Goal: Information Seeking & Learning: Learn about a topic

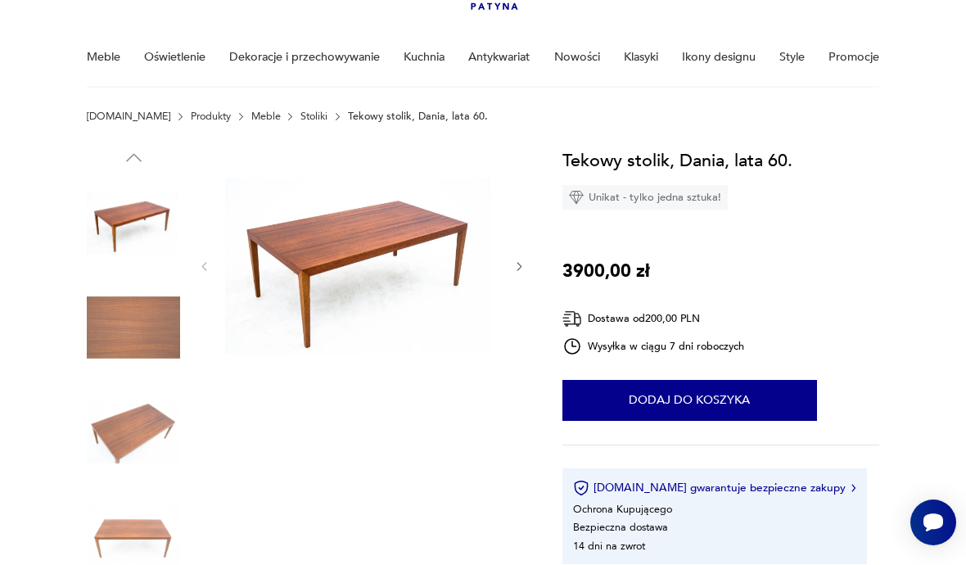
scroll to position [111, 0]
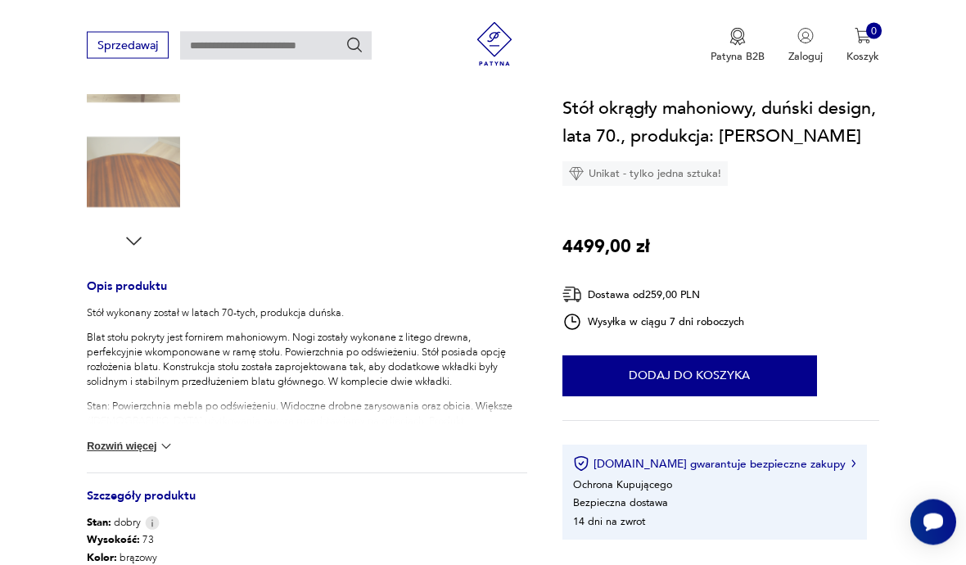
scroll to position [473, 0]
click at [132, 445] on button "Rozwiń więcej" at bounding box center [131, 446] width 88 height 16
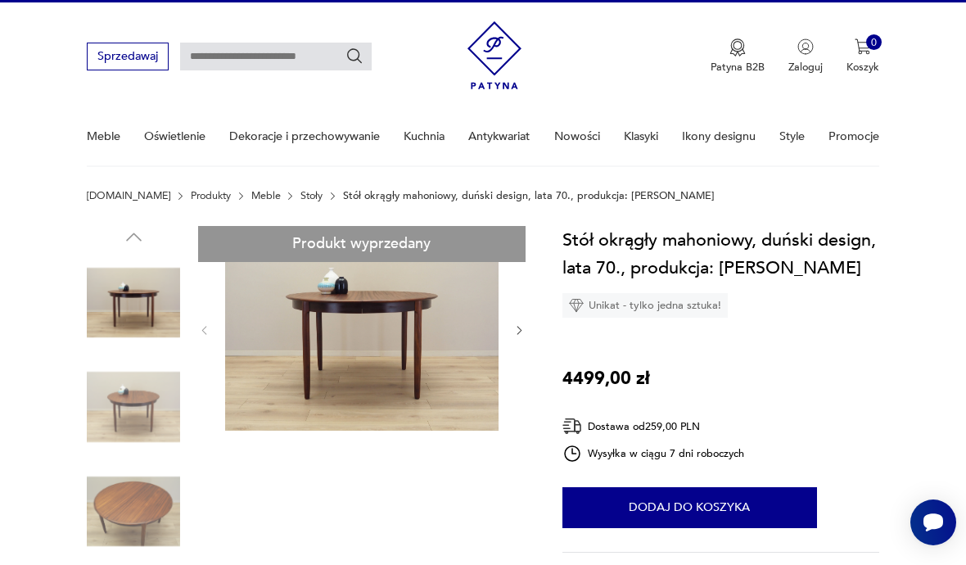
scroll to position [28, 0]
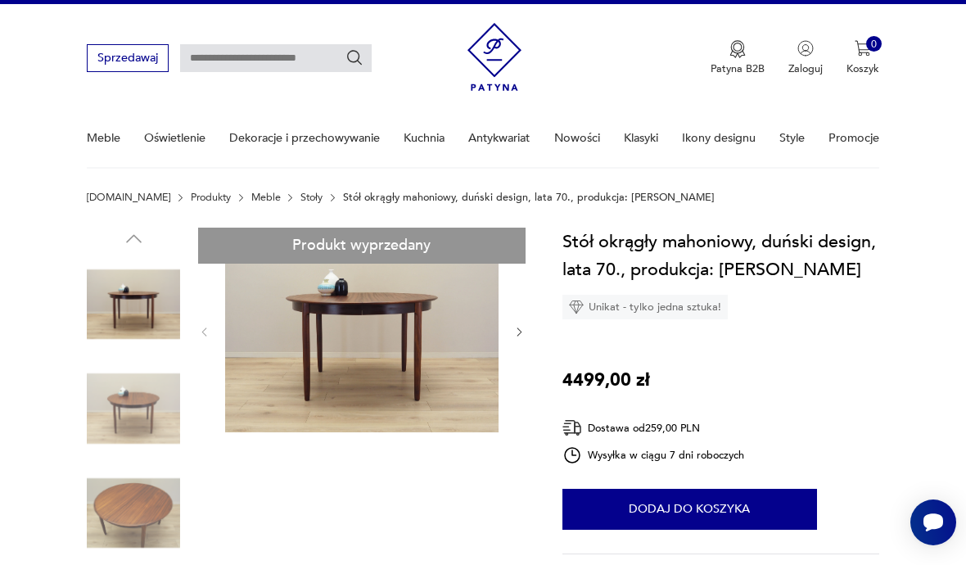
click at [520, 333] on icon "button" at bounding box center [519, 332] width 5 height 8
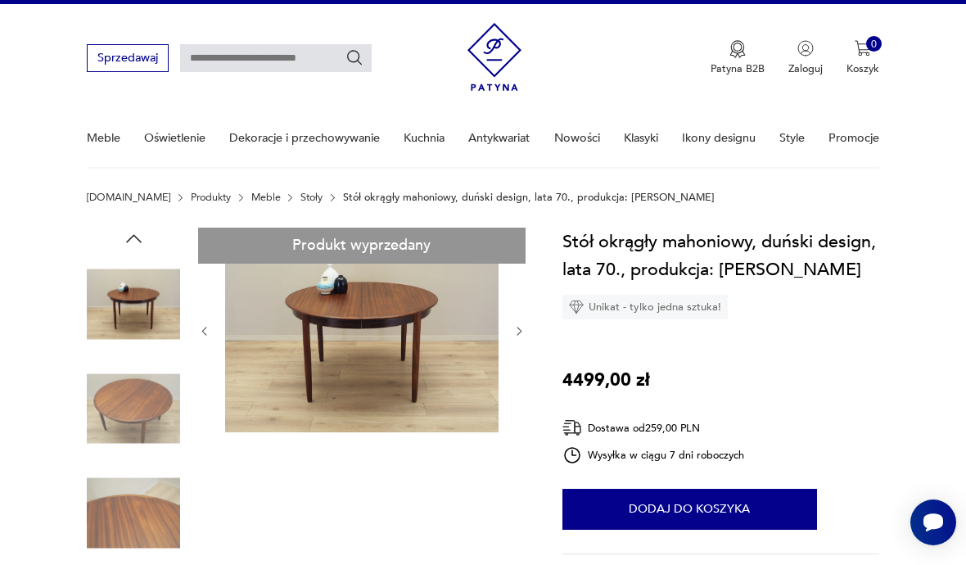
click at [523, 335] on icon "button" at bounding box center [520, 331] width 12 height 12
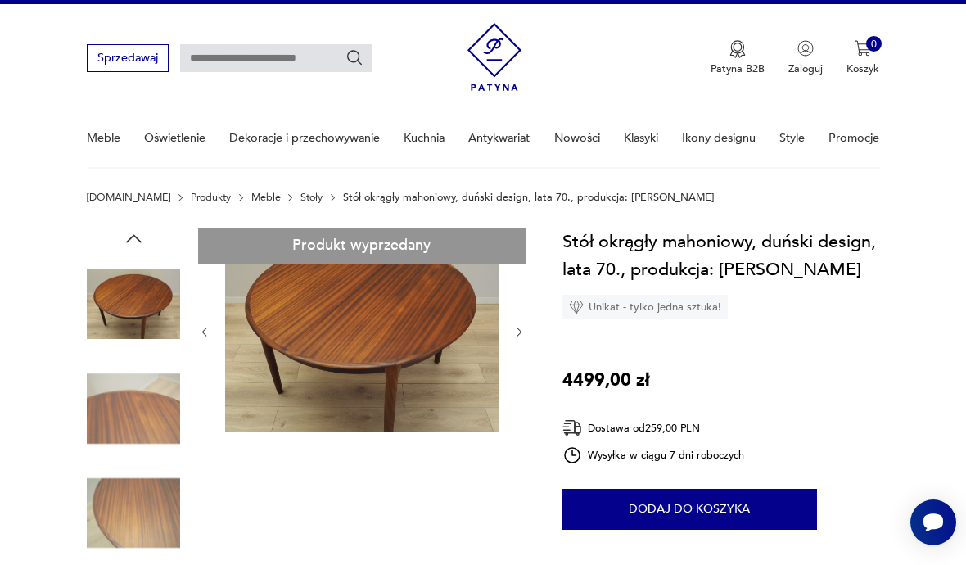
click at [517, 337] on icon "button" at bounding box center [520, 332] width 12 height 12
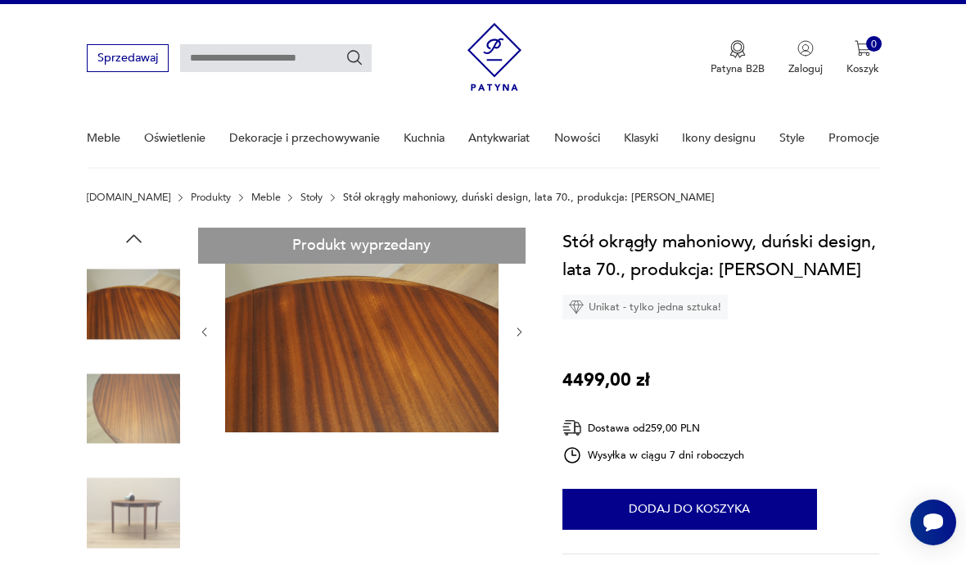
click at [519, 337] on icon "button" at bounding box center [520, 332] width 12 height 12
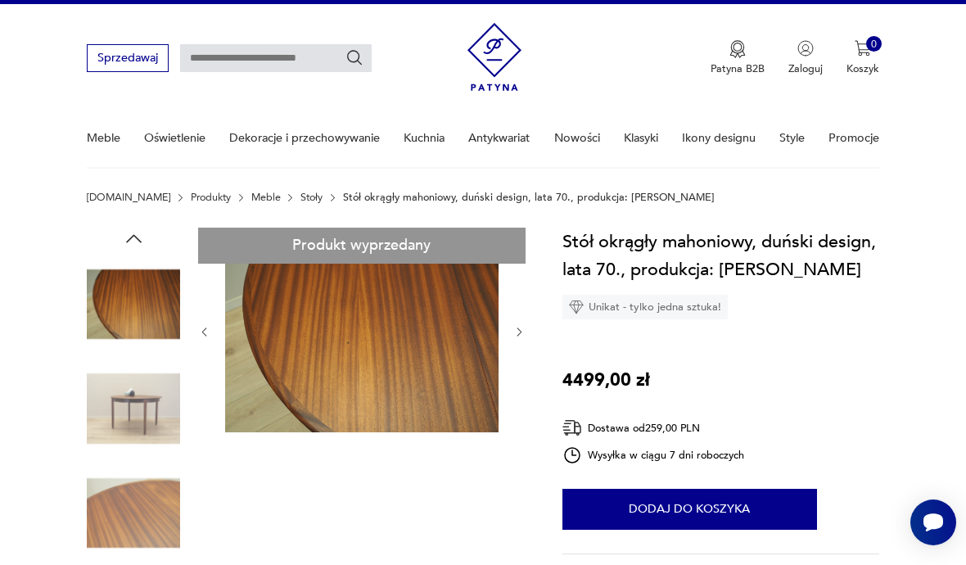
click at [521, 336] on icon "button" at bounding box center [520, 332] width 12 height 12
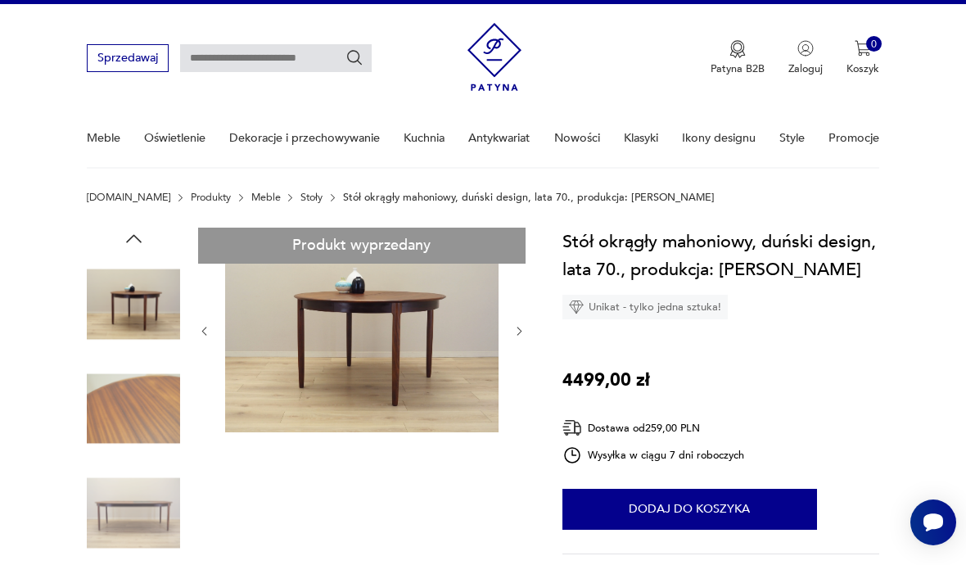
click at [516, 337] on icon "button" at bounding box center [520, 331] width 12 height 12
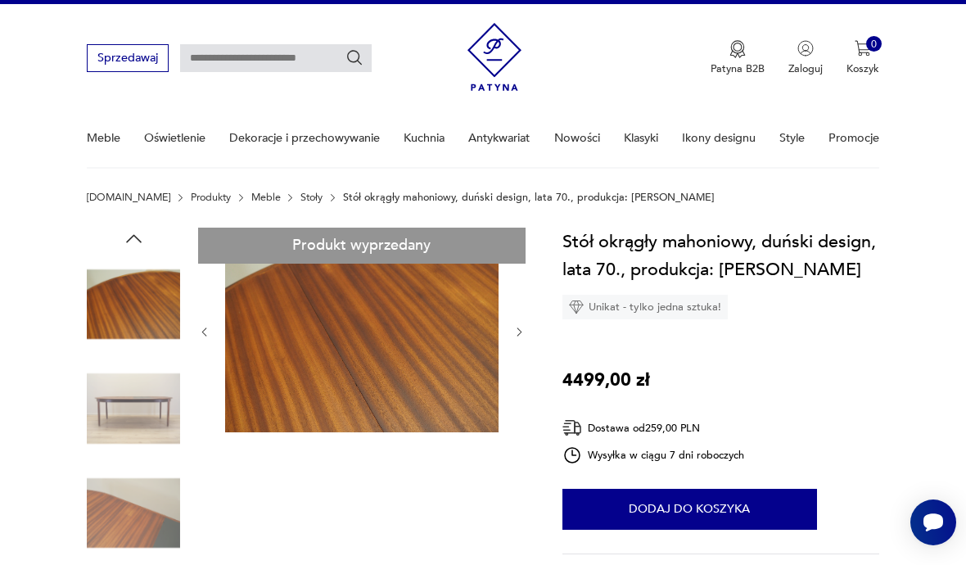
click at [514, 337] on icon "button" at bounding box center [520, 332] width 12 height 12
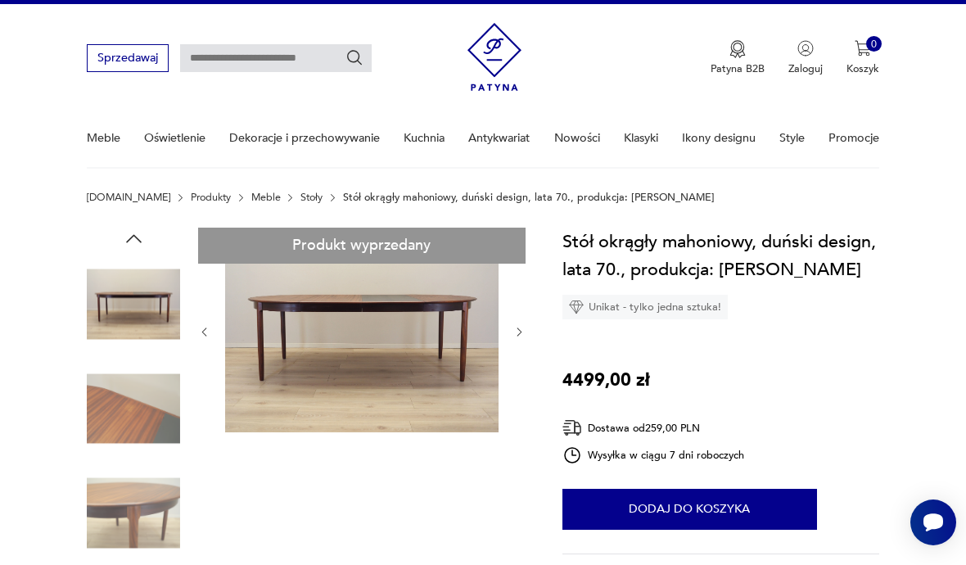
click at [519, 338] on button "button" at bounding box center [520, 331] width 12 height 15
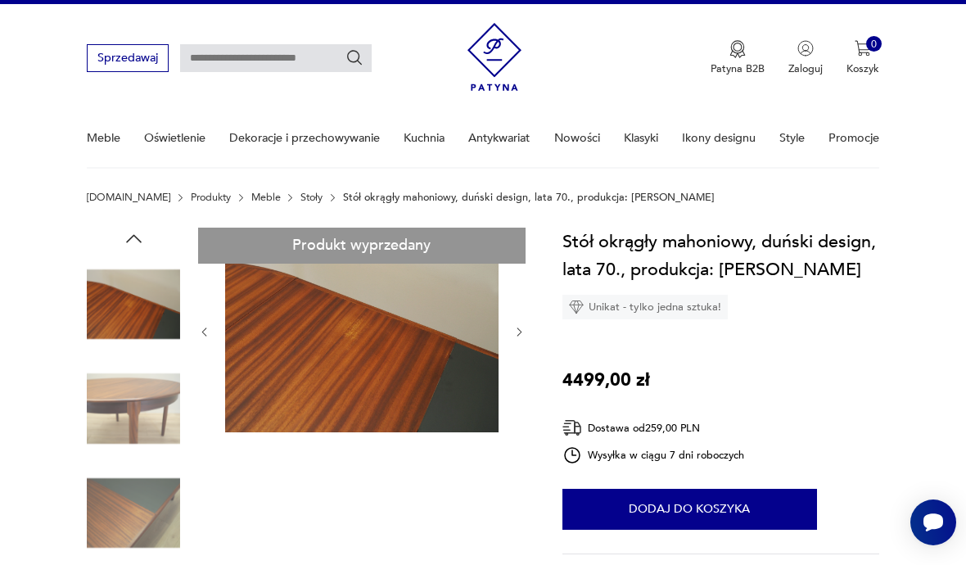
click at [518, 329] on icon "button" at bounding box center [520, 332] width 12 height 12
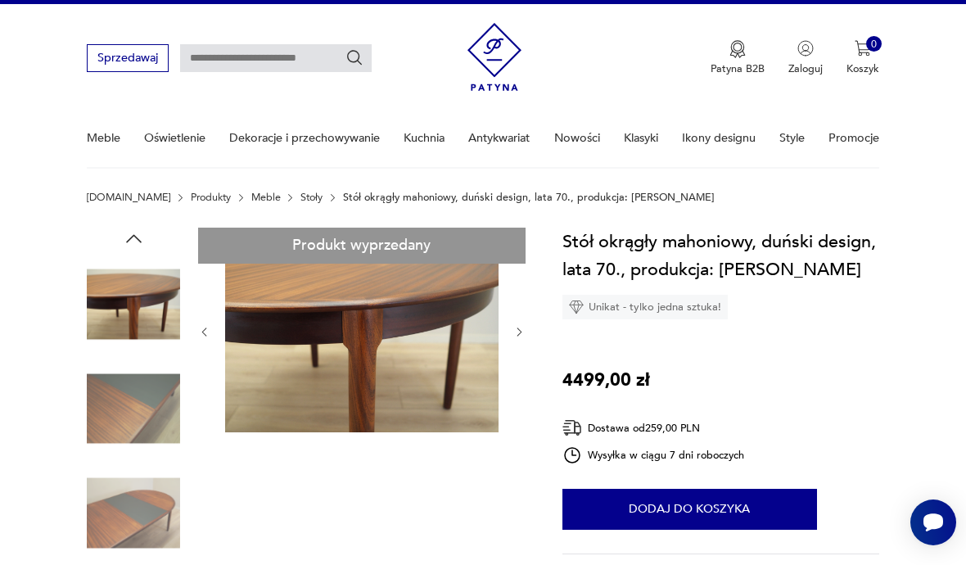
click at [517, 327] on icon "button" at bounding box center [520, 332] width 12 height 12
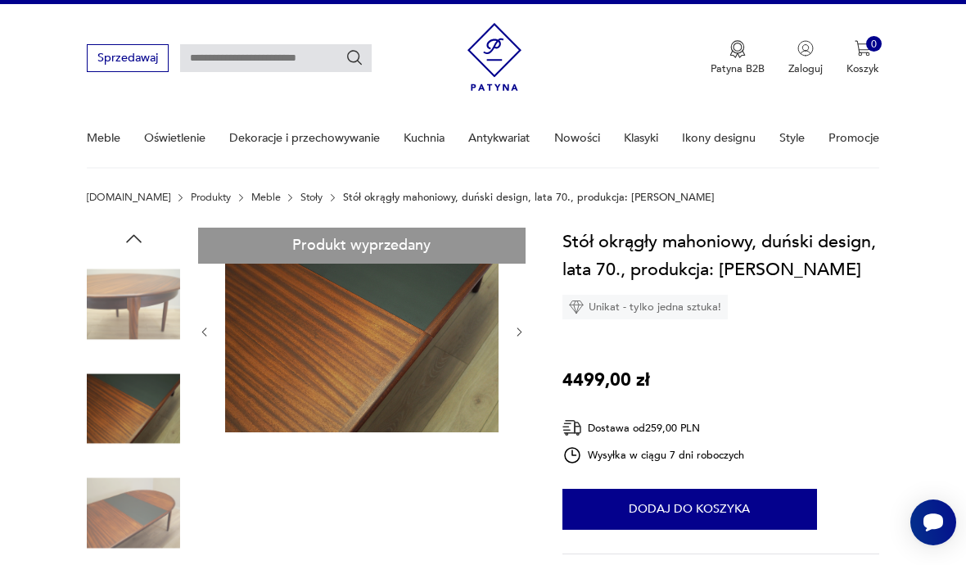
click at [514, 333] on icon "button" at bounding box center [520, 332] width 12 height 12
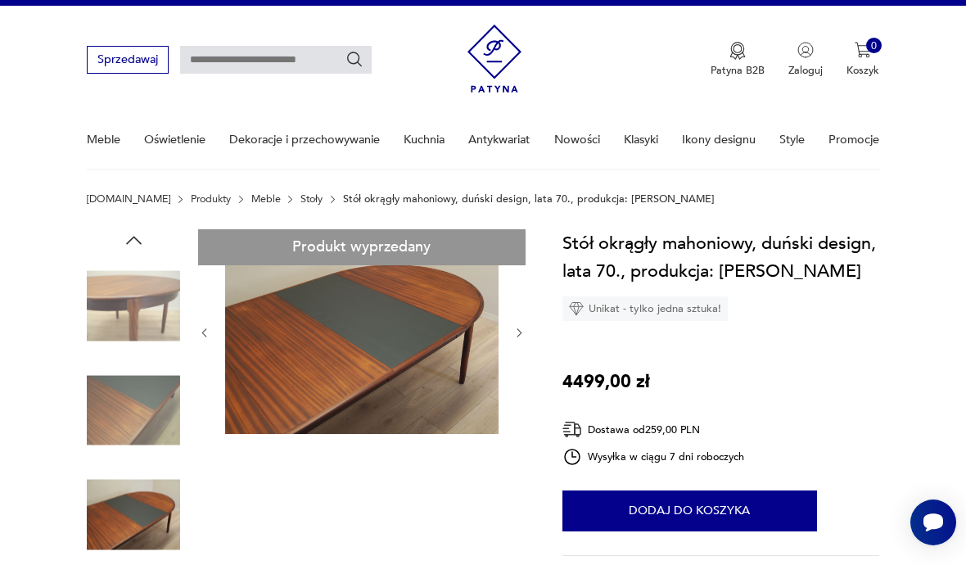
scroll to position [27, 0]
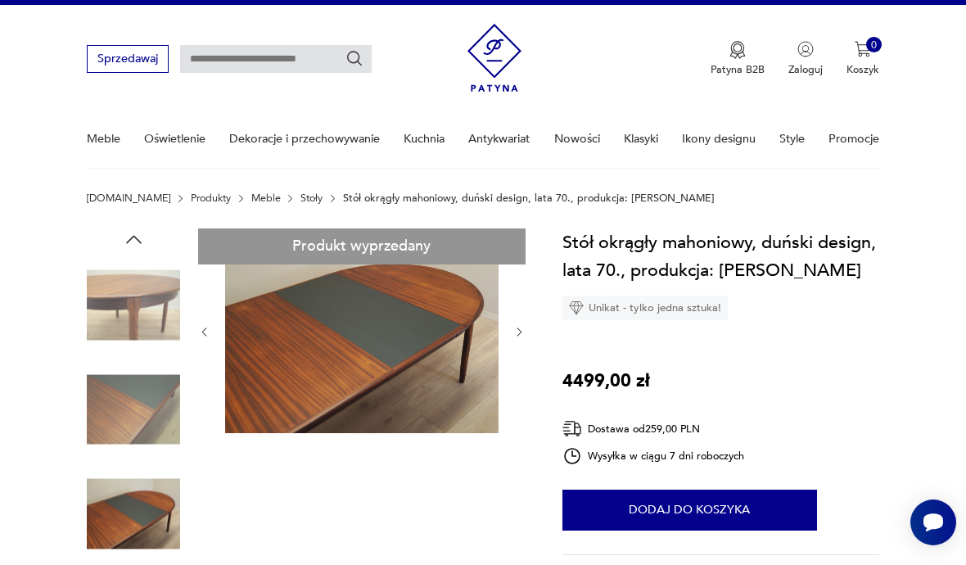
click at [521, 337] on icon "button" at bounding box center [520, 332] width 12 height 12
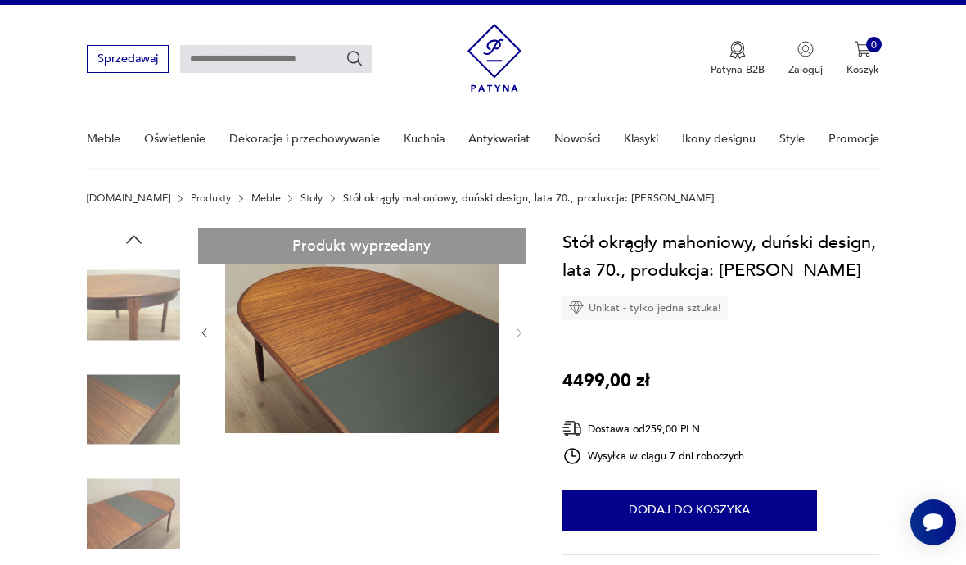
click at [527, 333] on div "Produkt wyprzedany" at bounding box center [307, 464] width 440 height 470
click at [206, 340] on button "button" at bounding box center [204, 332] width 12 height 15
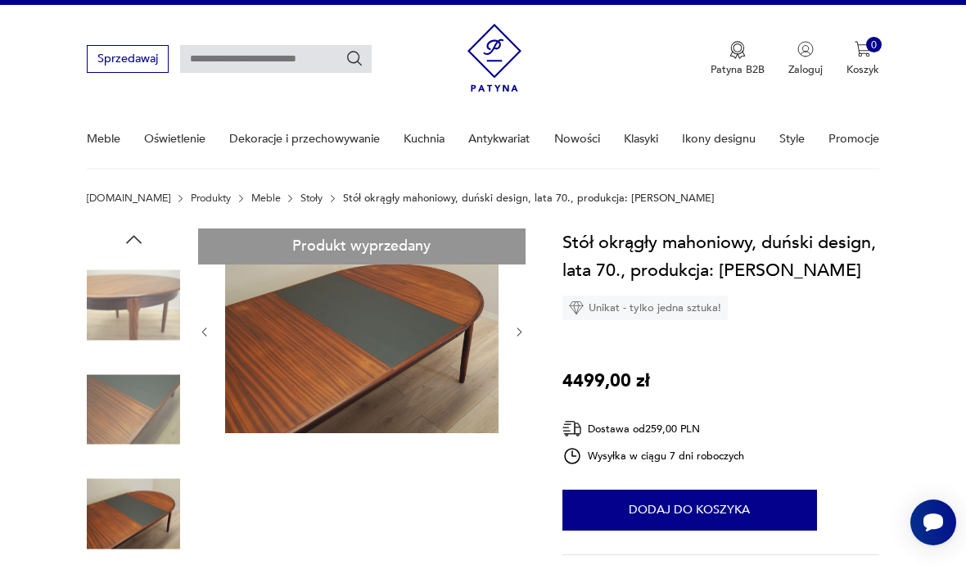
click at [199, 331] on icon "button" at bounding box center [204, 332] width 12 height 12
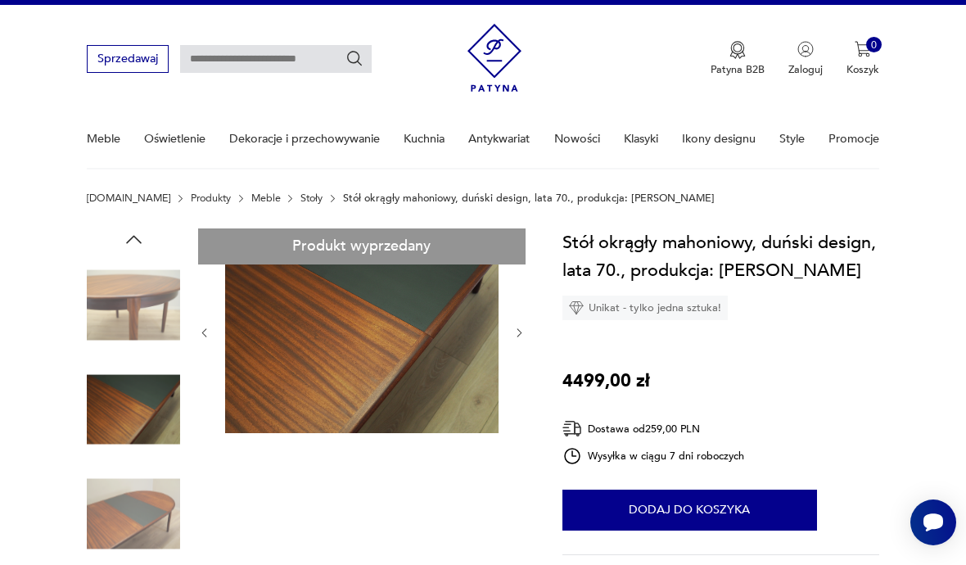
click at [206, 329] on icon "button" at bounding box center [203, 332] width 5 height 8
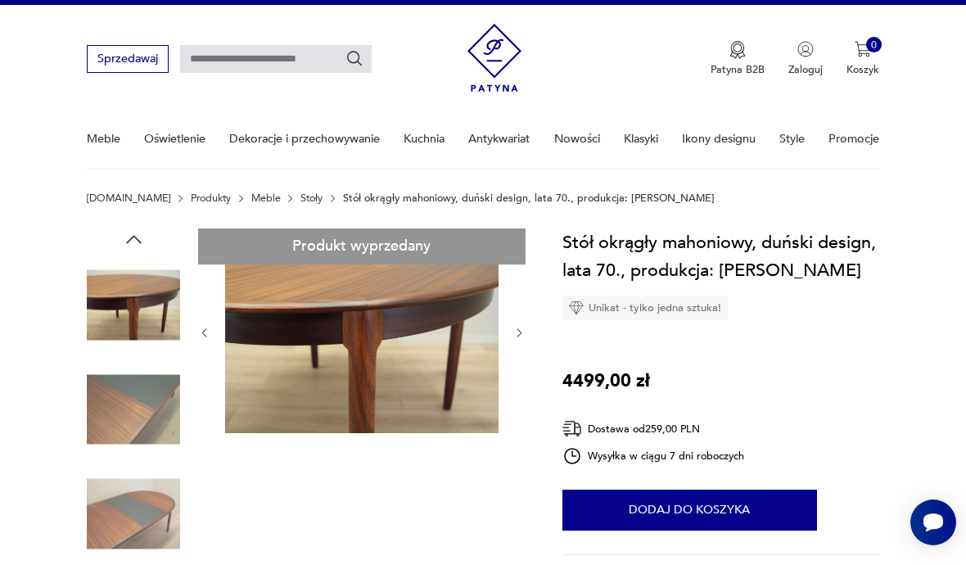
click at [203, 328] on icon "button" at bounding box center [204, 333] width 12 height 12
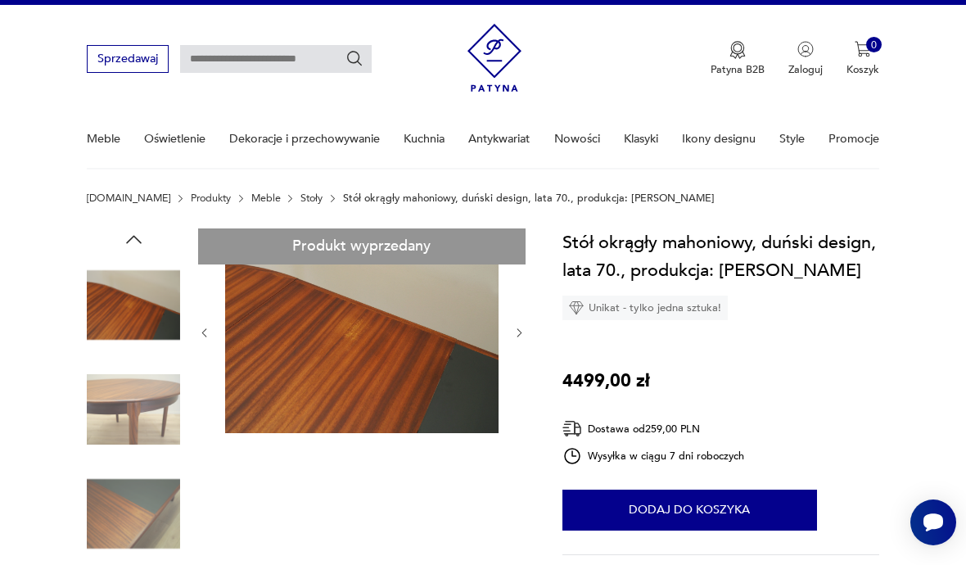
click at [198, 333] on icon "button" at bounding box center [204, 333] width 12 height 12
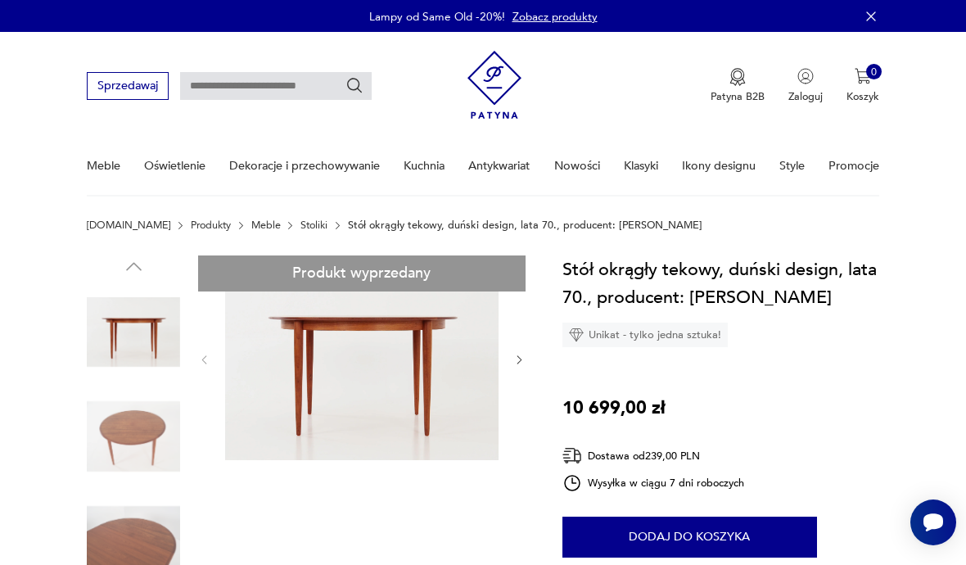
click at [519, 365] on icon "button" at bounding box center [520, 360] width 12 height 12
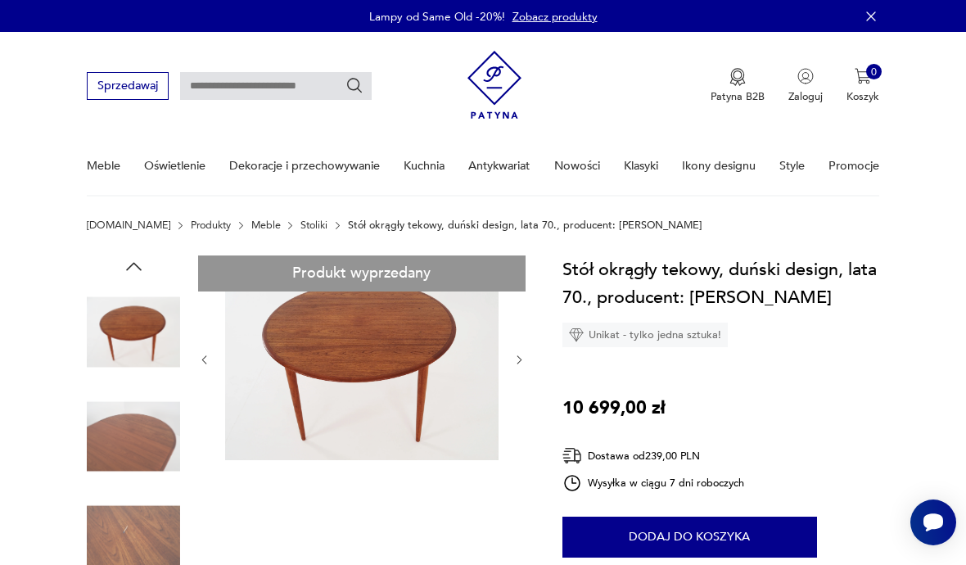
click at [525, 358] on icon "button" at bounding box center [520, 360] width 12 height 12
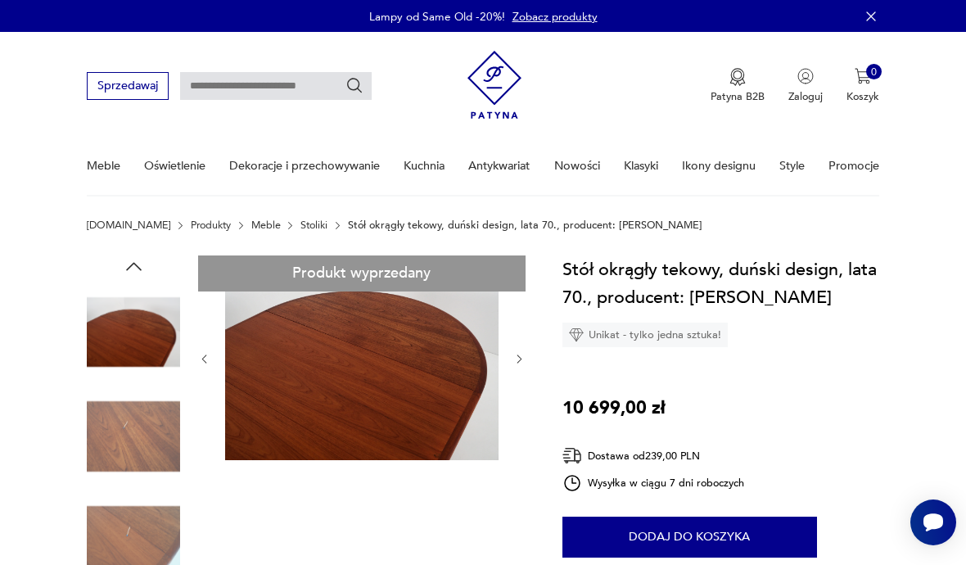
click at [523, 363] on icon "button" at bounding box center [520, 359] width 12 height 12
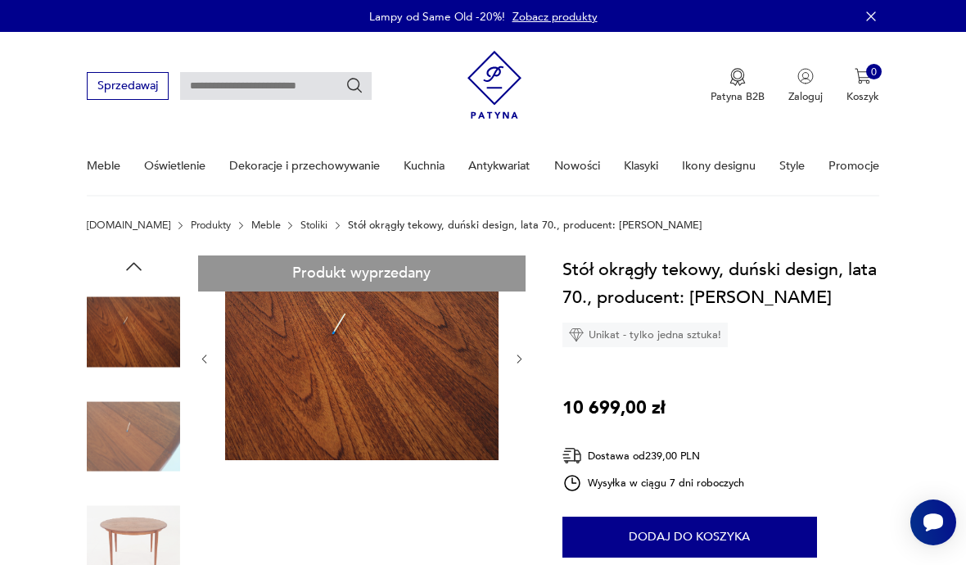
click at [522, 366] on button "button" at bounding box center [520, 359] width 12 height 15
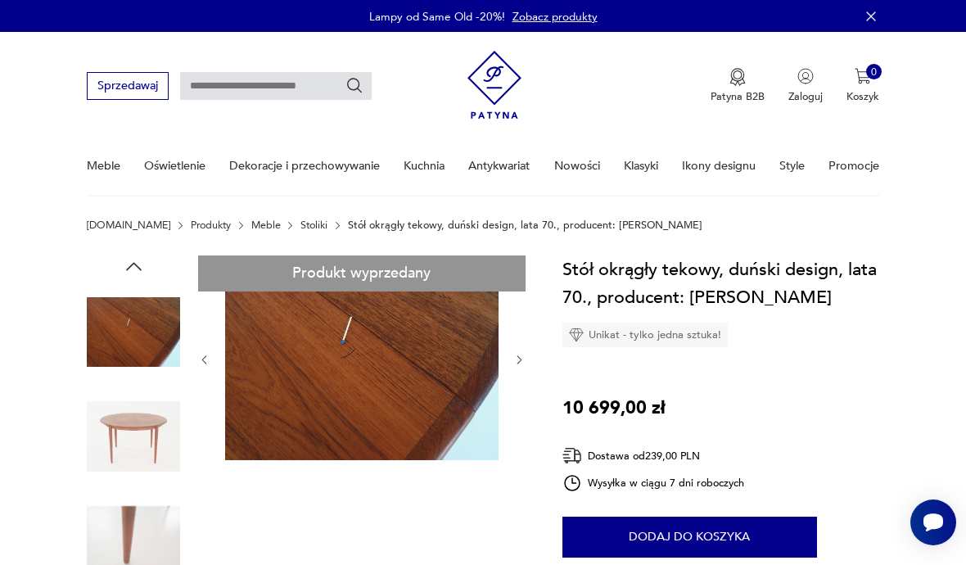
click at [523, 362] on icon "button" at bounding box center [520, 360] width 12 height 12
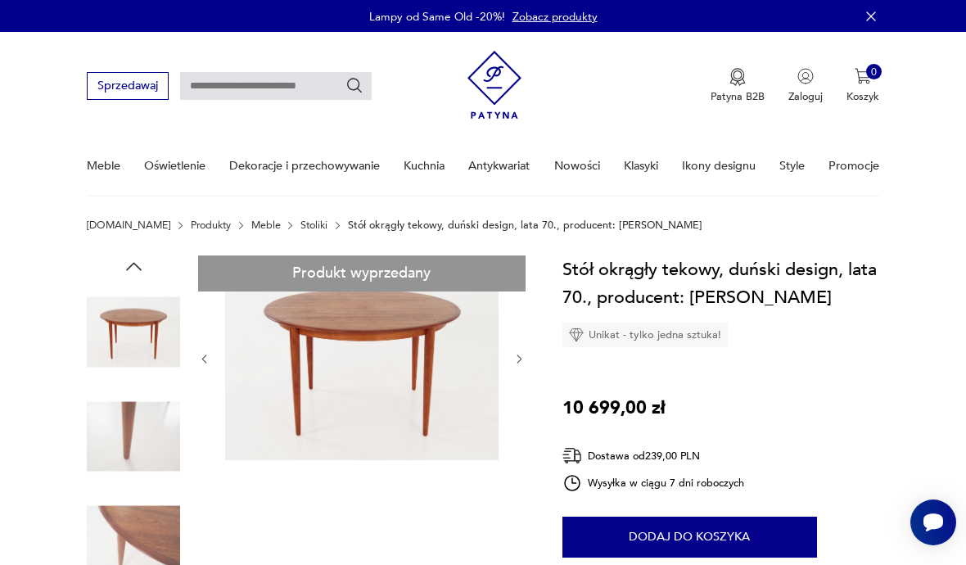
click at [523, 361] on icon "button" at bounding box center [520, 359] width 12 height 12
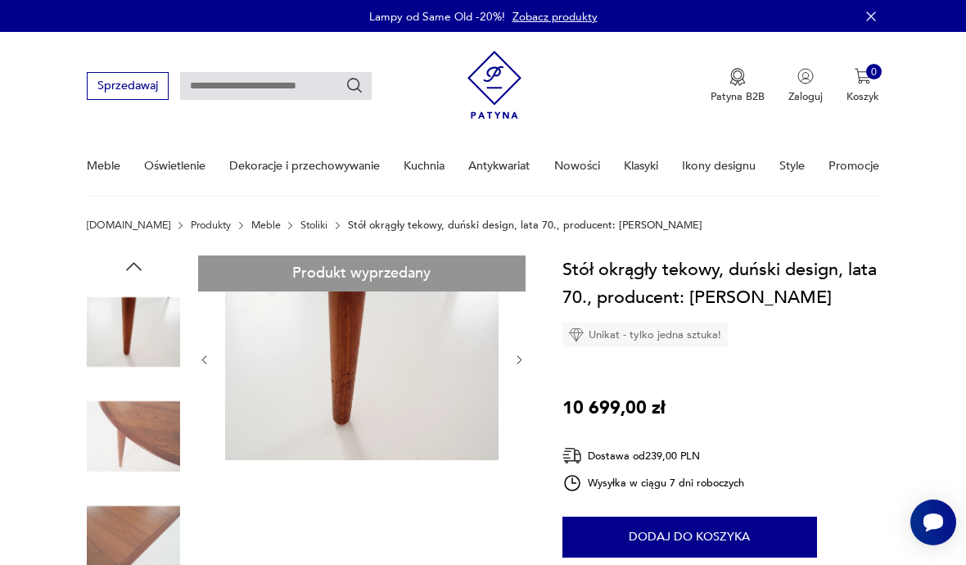
click at [523, 361] on icon "button" at bounding box center [520, 360] width 12 height 12
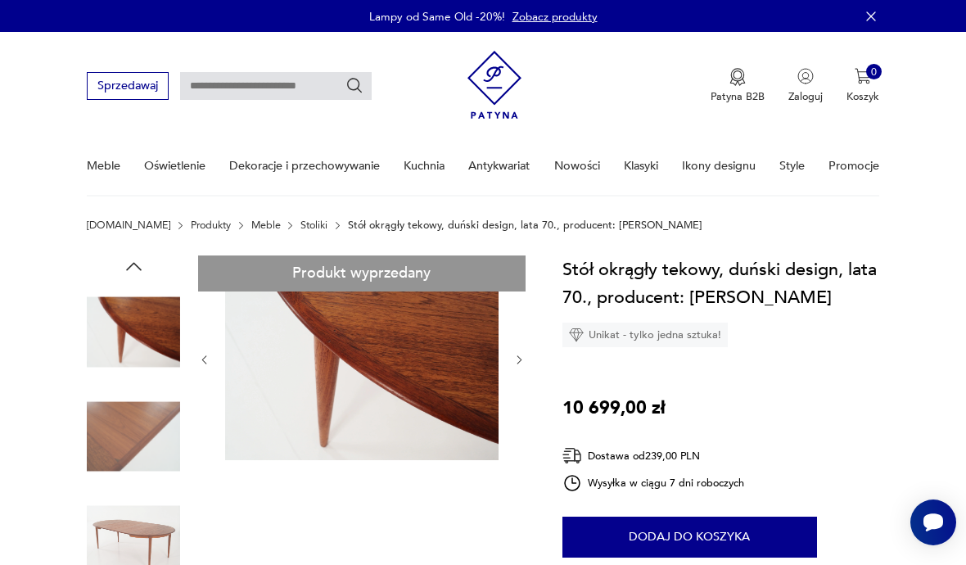
click at [525, 364] on icon "button" at bounding box center [520, 360] width 12 height 12
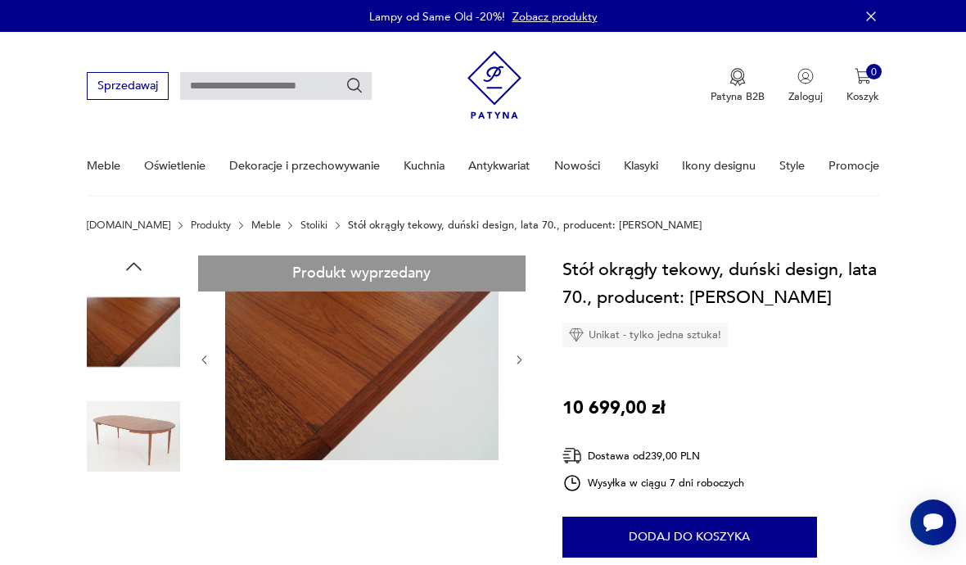
click at [524, 362] on icon "button" at bounding box center [520, 360] width 12 height 12
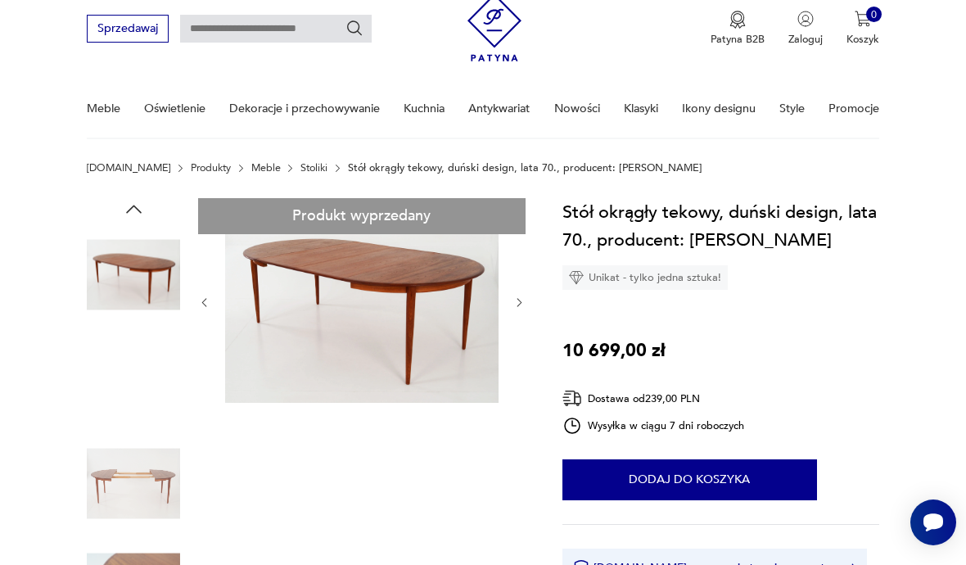
scroll to position [57, 0]
click at [208, 297] on icon "button" at bounding box center [204, 303] width 12 height 12
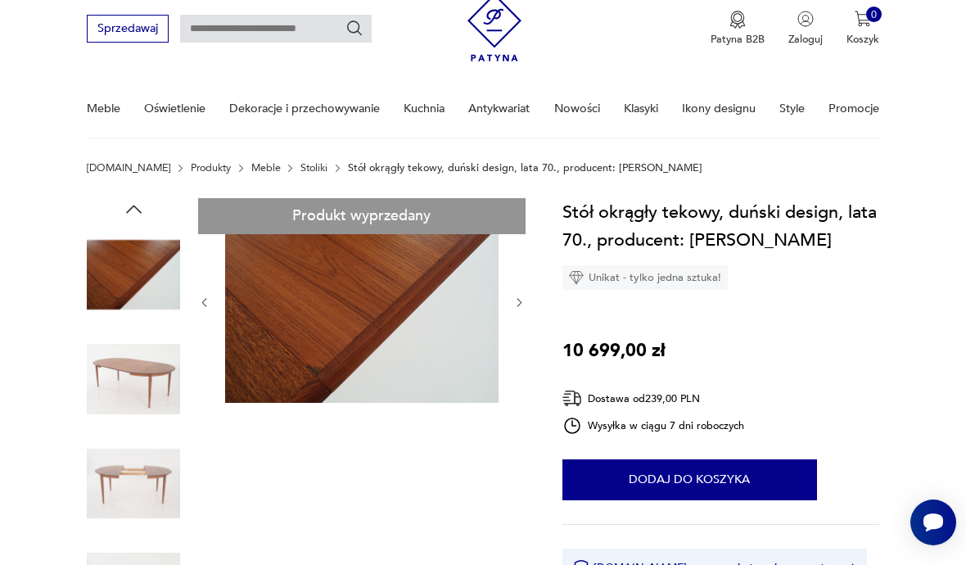
click at [207, 306] on icon "button" at bounding box center [204, 302] width 12 height 12
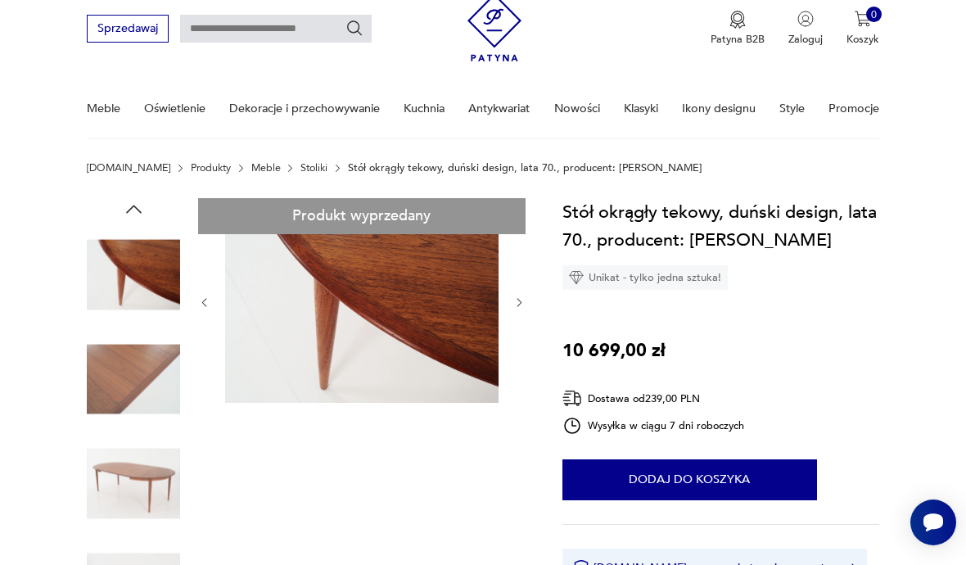
click at [207, 302] on icon "button" at bounding box center [204, 302] width 12 height 12
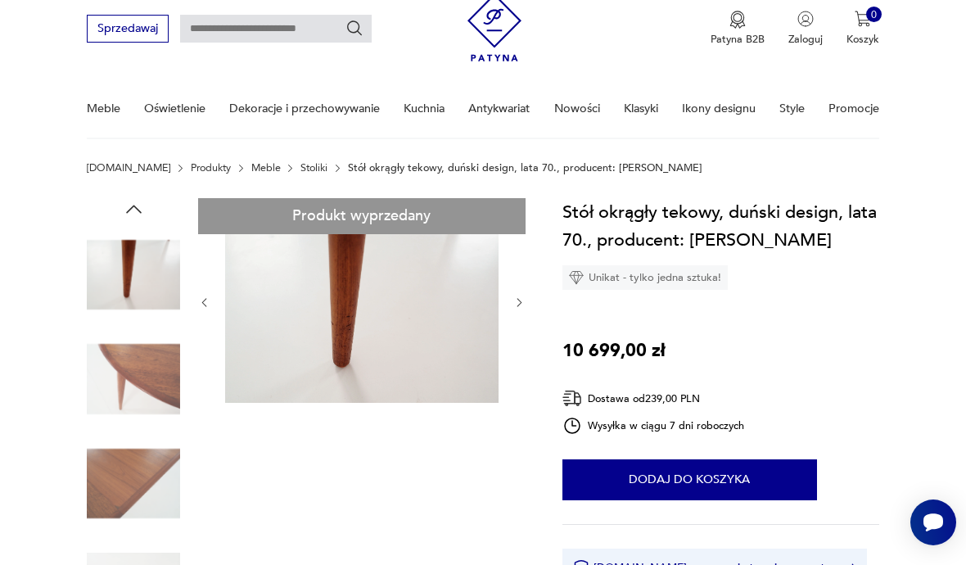
click at [207, 302] on icon "button" at bounding box center [204, 302] width 12 height 12
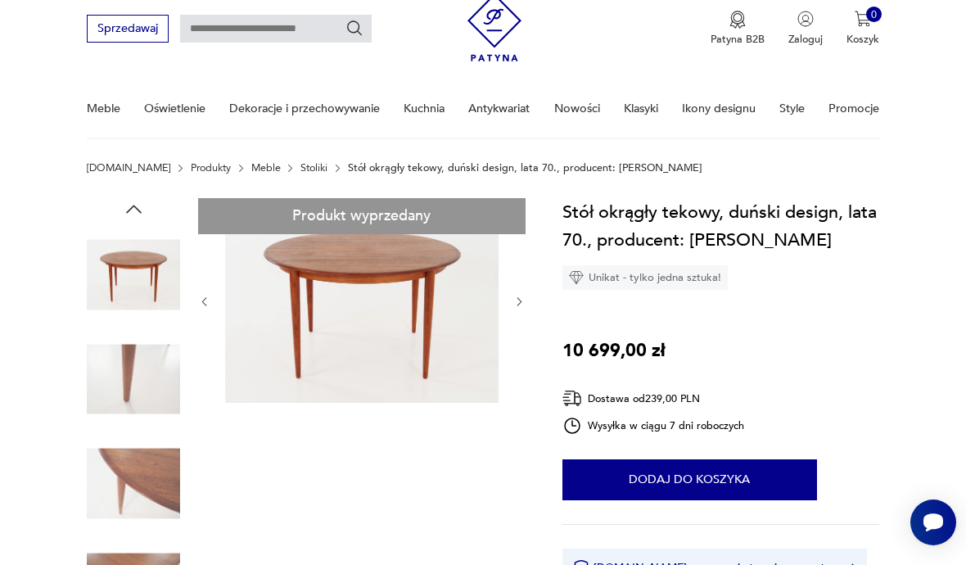
click at [206, 303] on icon "button" at bounding box center [204, 302] width 12 height 12
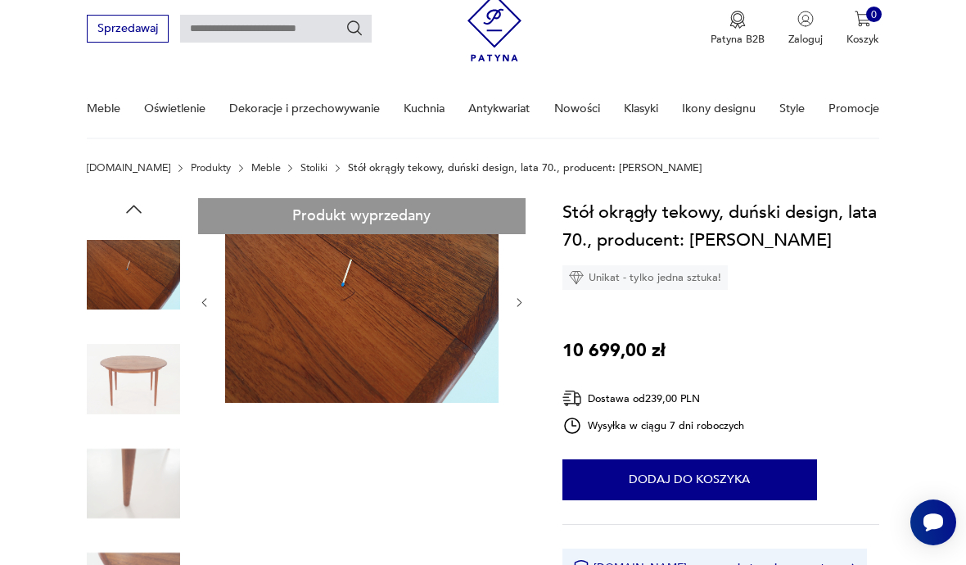
click at [202, 299] on icon "button" at bounding box center [204, 302] width 12 height 12
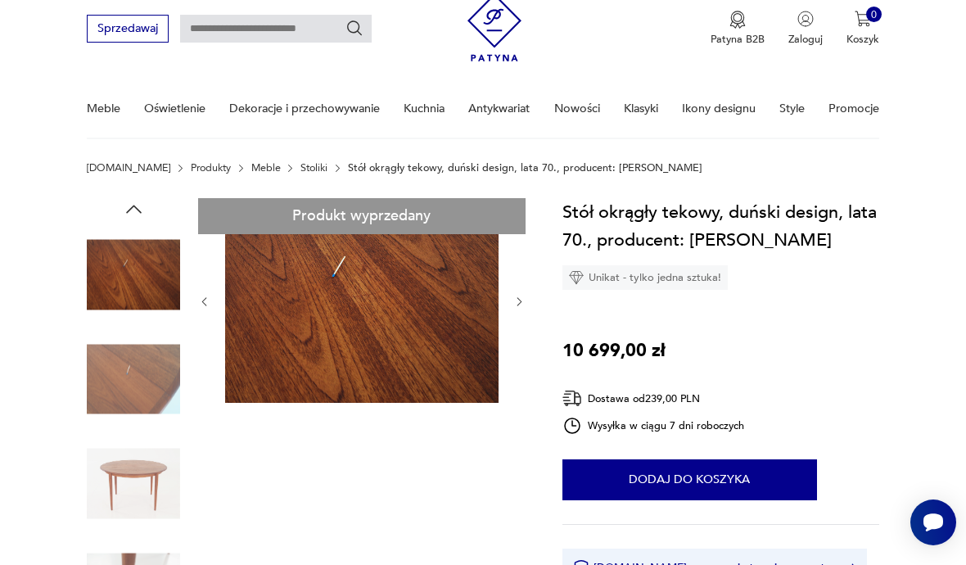
click at [198, 301] on icon "button" at bounding box center [204, 302] width 12 height 12
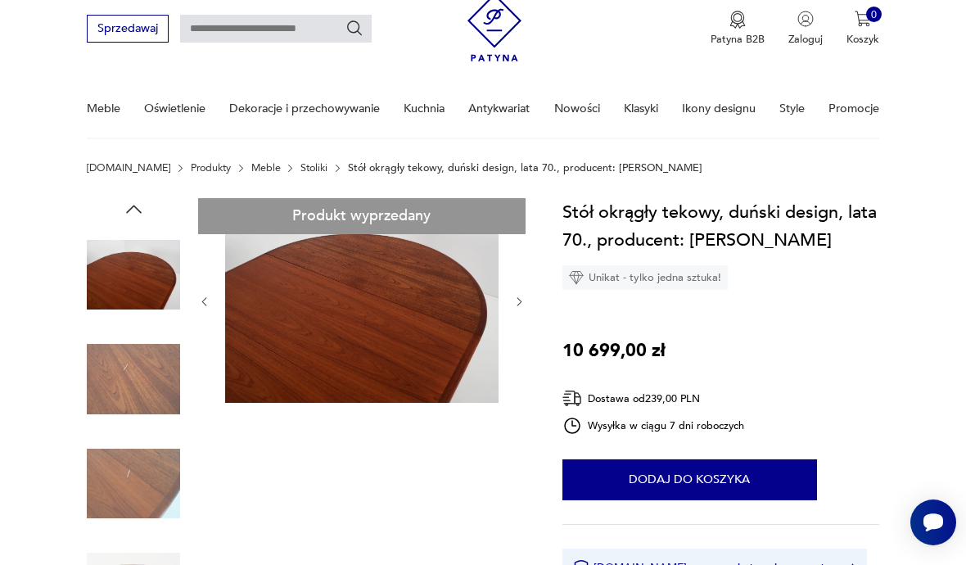
click at [203, 306] on icon "button" at bounding box center [204, 302] width 12 height 12
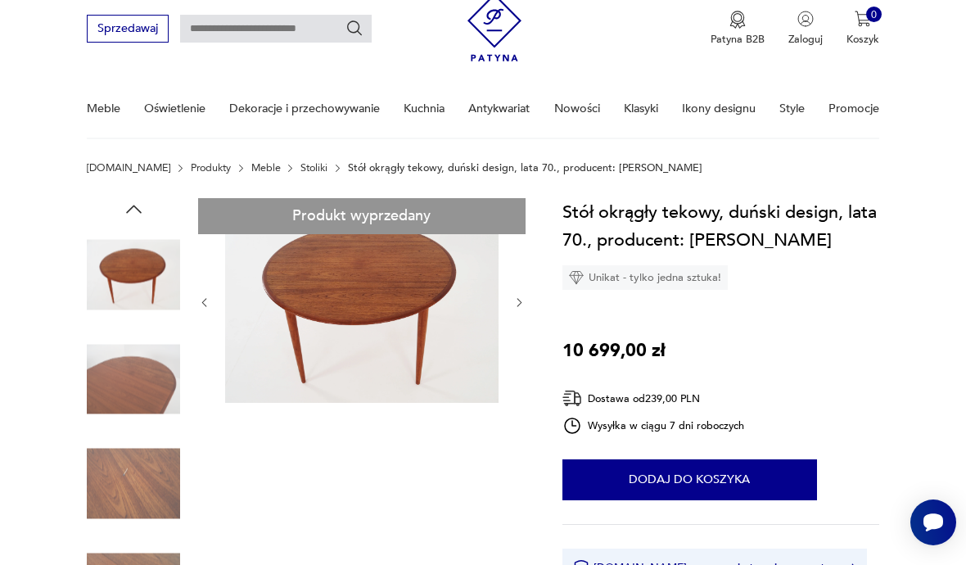
click at [206, 301] on icon "button" at bounding box center [204, 302] width 12 height 12
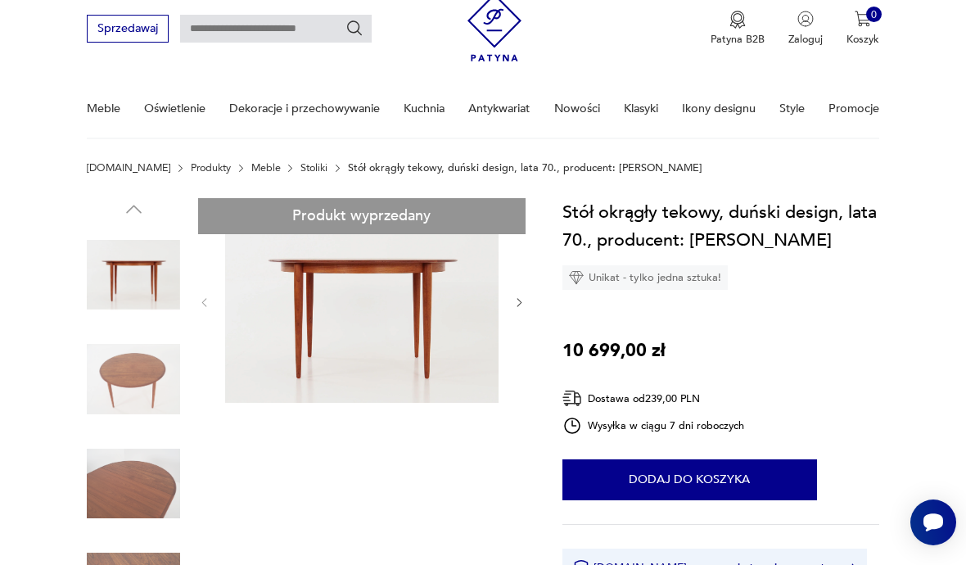
click at [507, 306] on div at bounding box center [362, 302] width 328 height 209
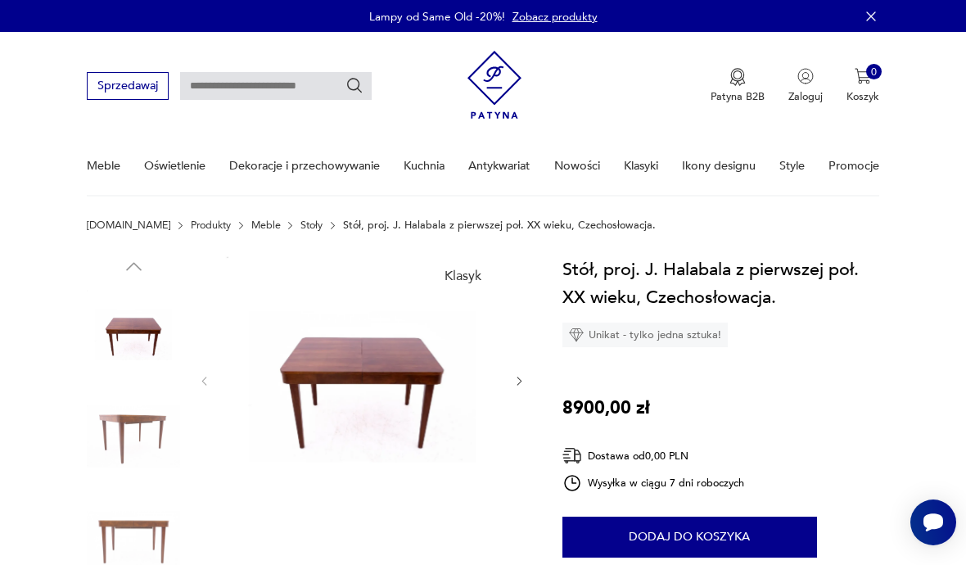
click at [518, 382] on icon "button" at bounding box center [520, 381] width 12 height 12
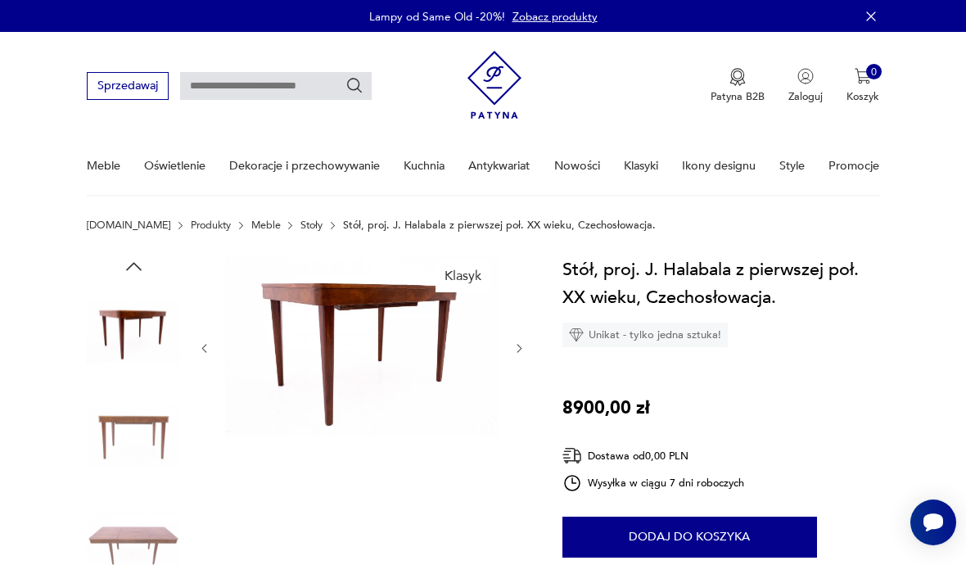
click at [522, 344] on icon "button" at bounding box center [520, 348] width 12 height 12
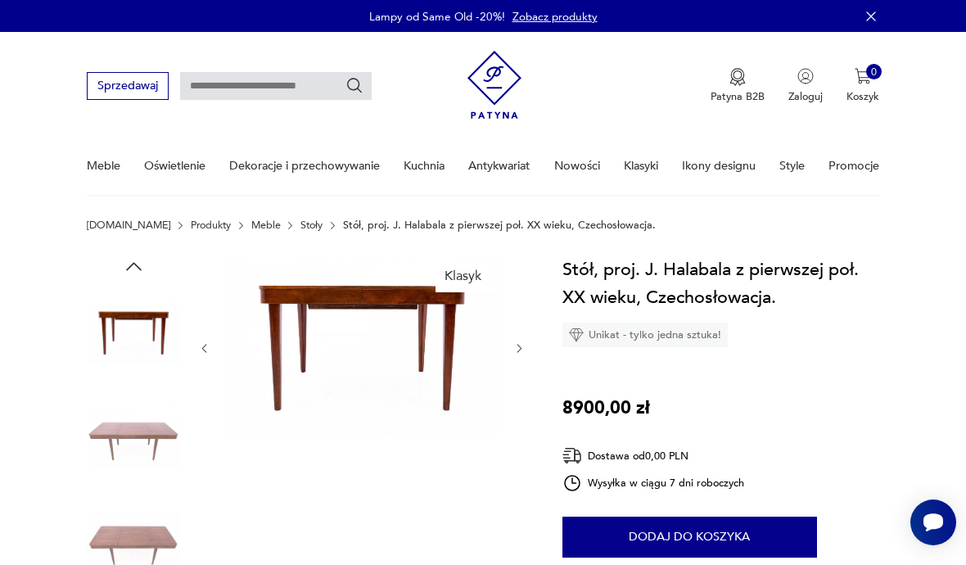
click at [516, 351] on icon "button" at bounding box center [520, 348] width 12 height 12
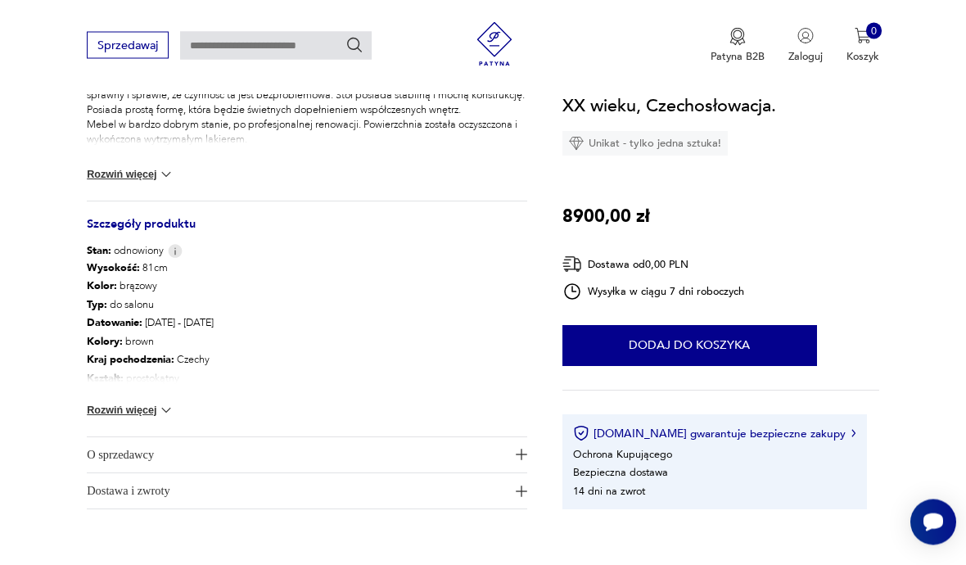
scroll to position [756, 0]
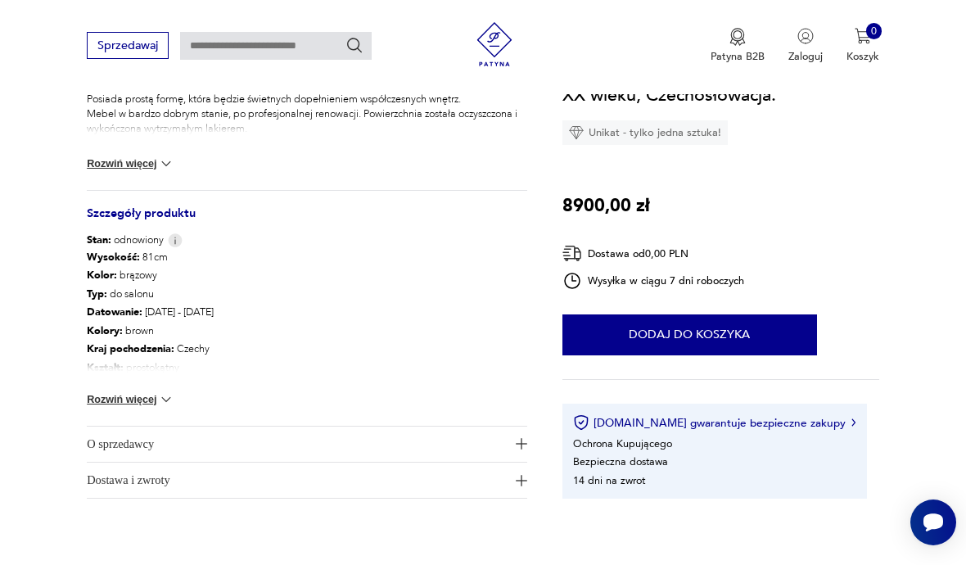
click at [117, 400] on button "Rozwiń więcej" at bounding box center [131, 399] width 88 height 16
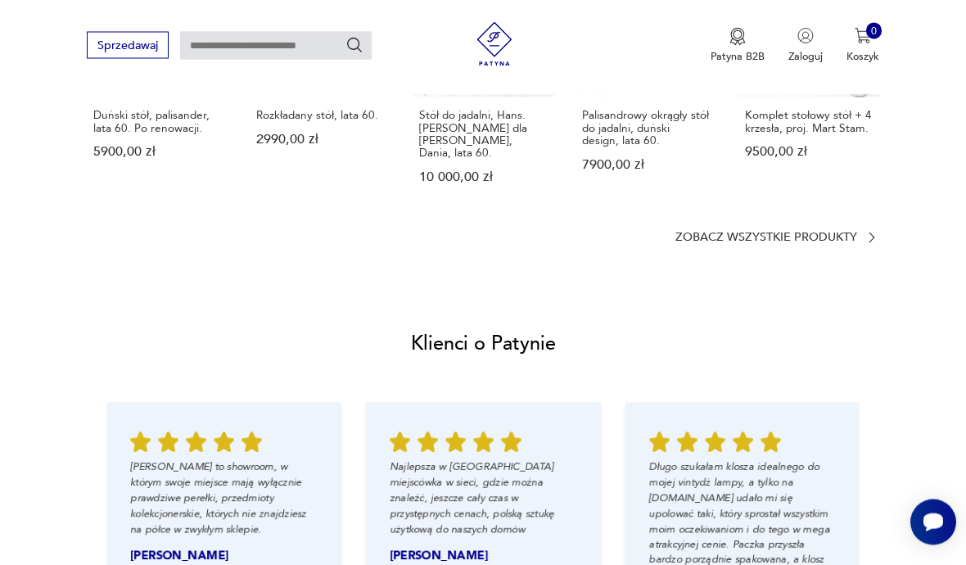
scroll to position [1629, 0]
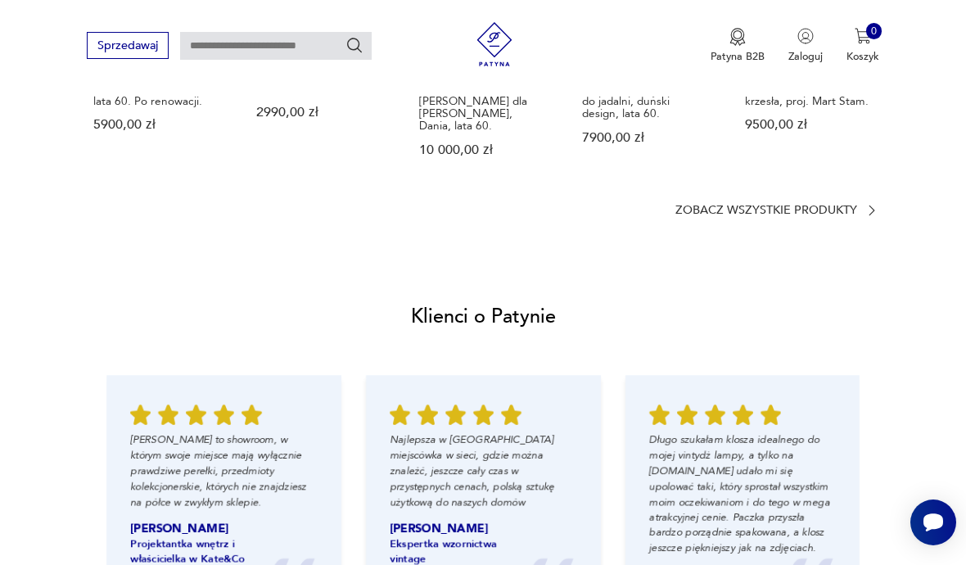
click at [799, 206] on p "Zobacz wszystkie produkty" at bounding box center [767, 211] width 182 height 10
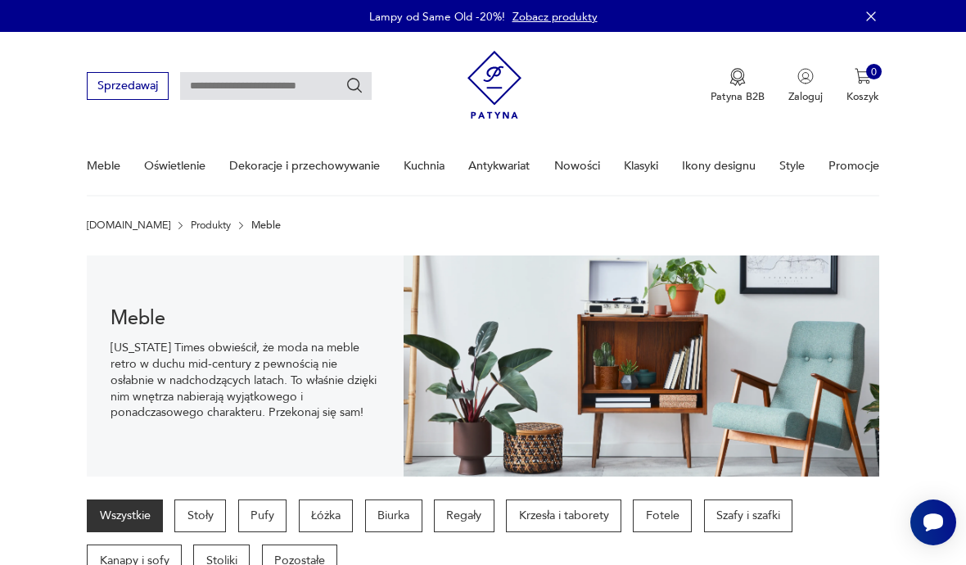
scroll to position [1700, 0]
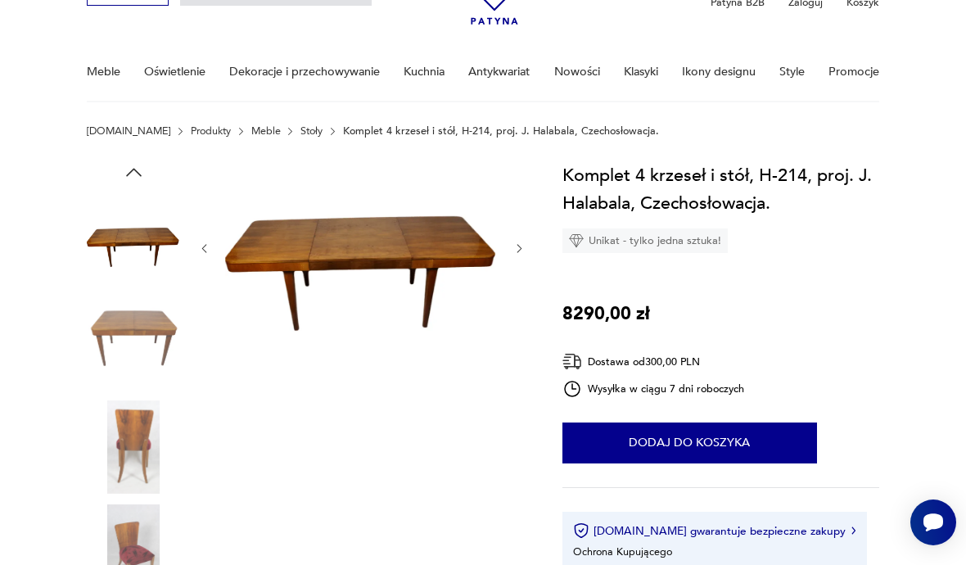
scroll to position [99, 0]
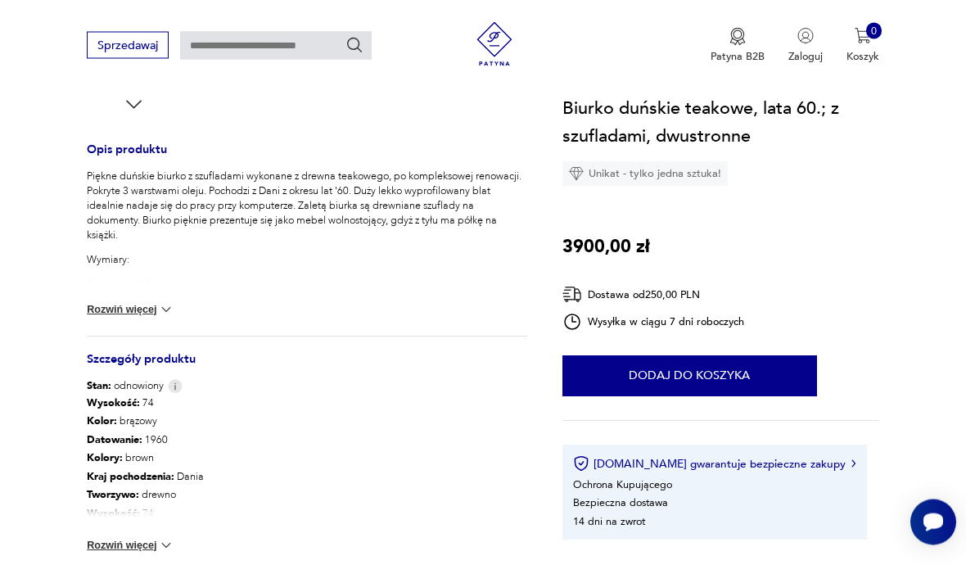
scroll to position [611, 0]
click at [161, 550] on img at bounding box center [166, 544] width 16 height 16
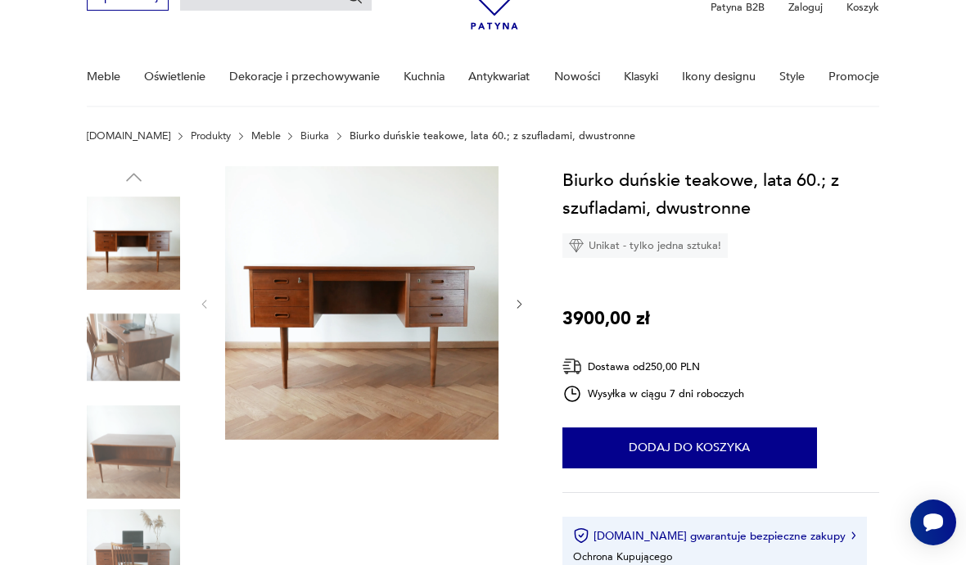
scroll to position [92, 0]
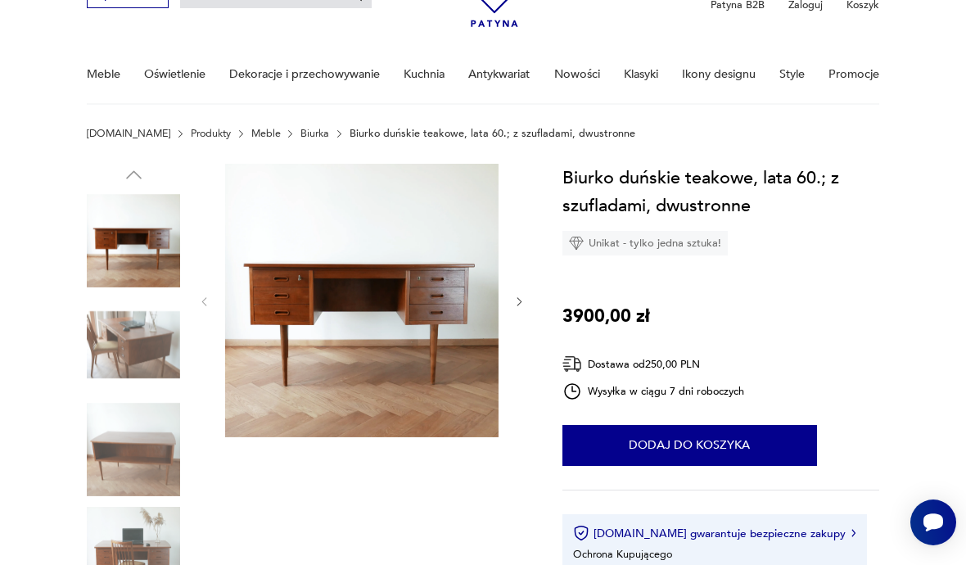
click at [458, 298] on img at bounding box center [362, 301] width 274 height 274
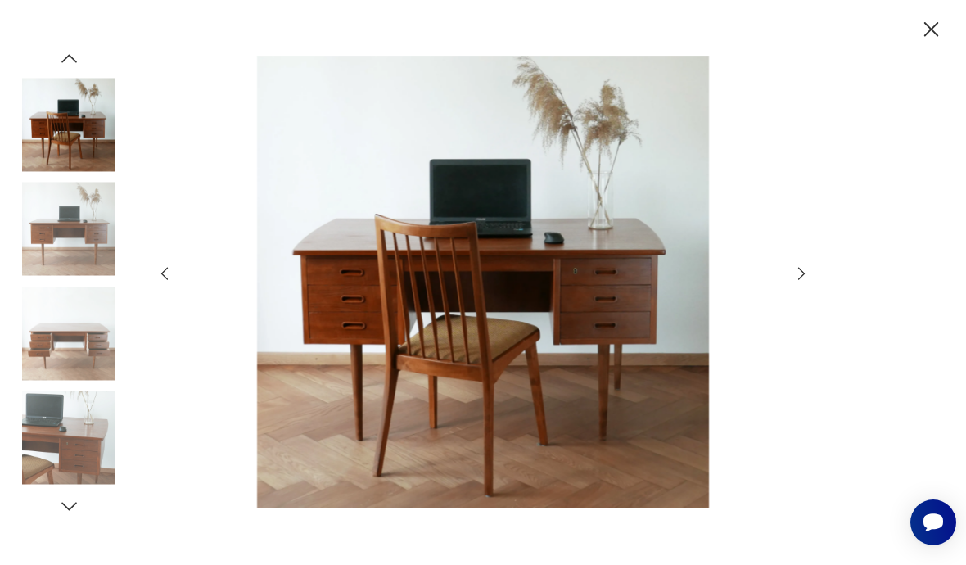
scroll to position [163, 0]
